Goal: Navigation & Orientation: Find specific page/section

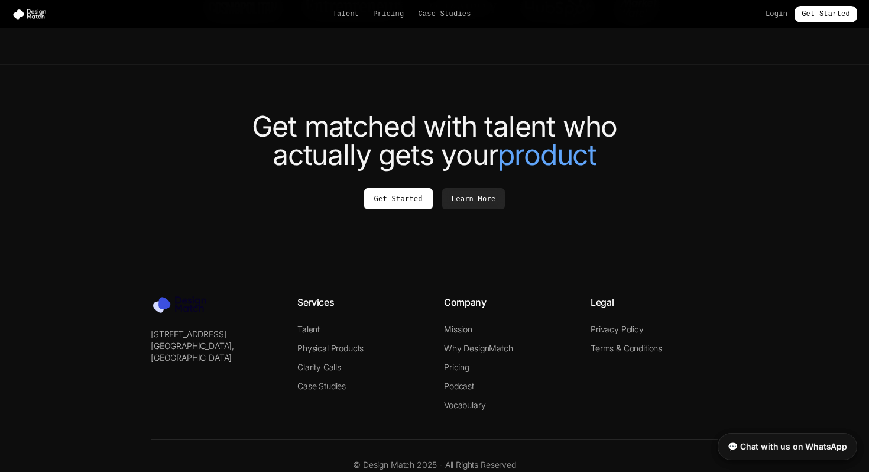
scroll to position [4481, 0]
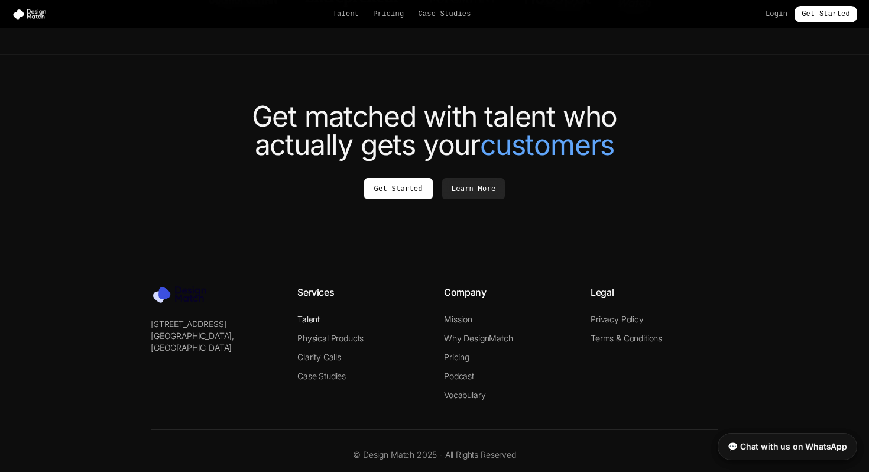
click at [313, 314] on link "Talent" at bounding box center [308, 319] width 22 height 10
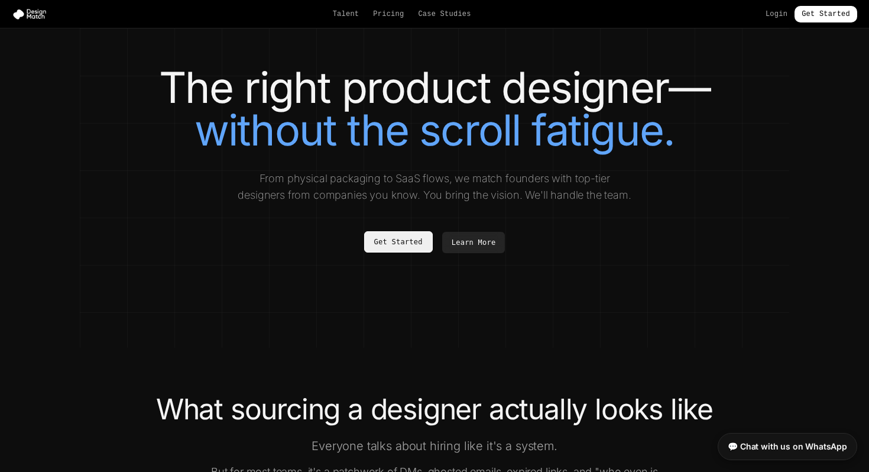
click at [415, 245] on link "Get Started" at bounding box center [398, 241] width 69 height 21
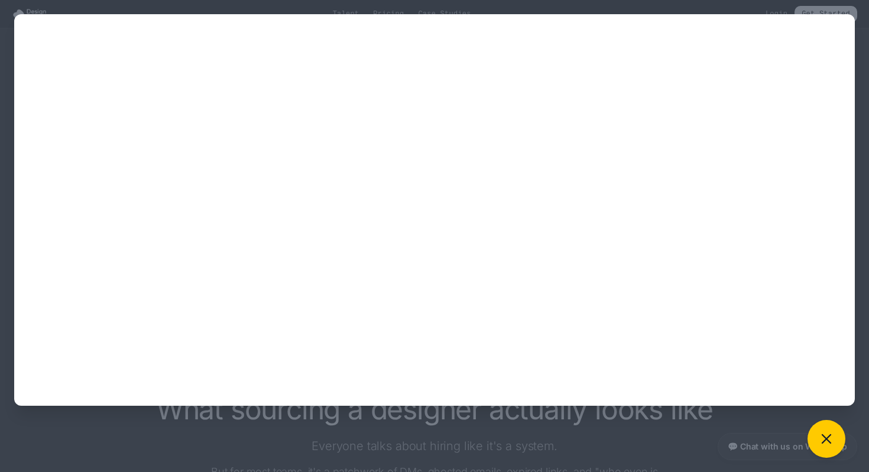
click at [268, 425] on div at bounding box center [434, 236] width 869 height 472
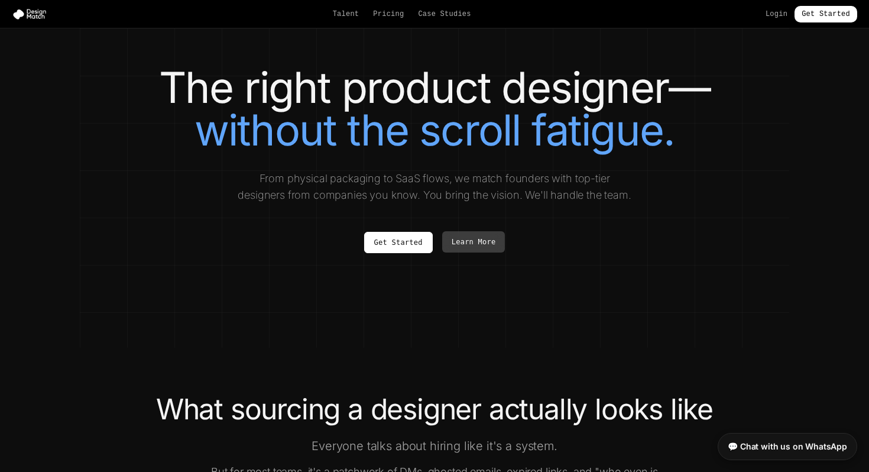
click at [480, 250] on link "Learn More" at bounding box center [473, 241] width 63 height 21
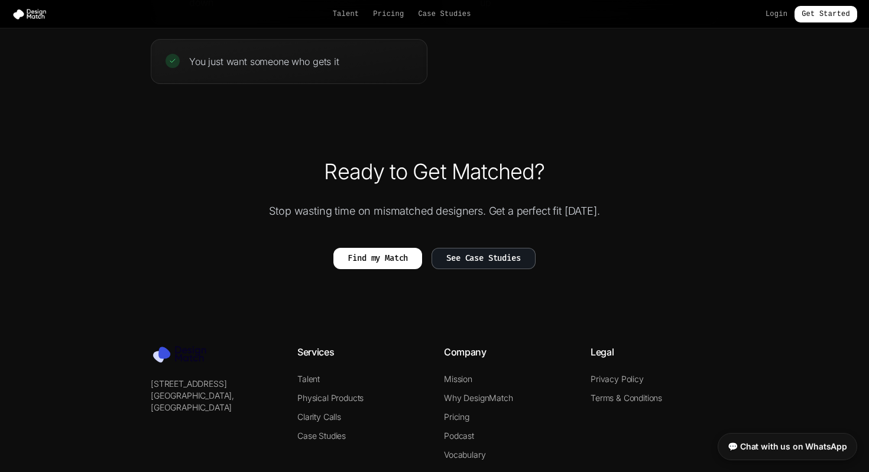
scroll to position [2720, 0]
